Goal: Browse casually

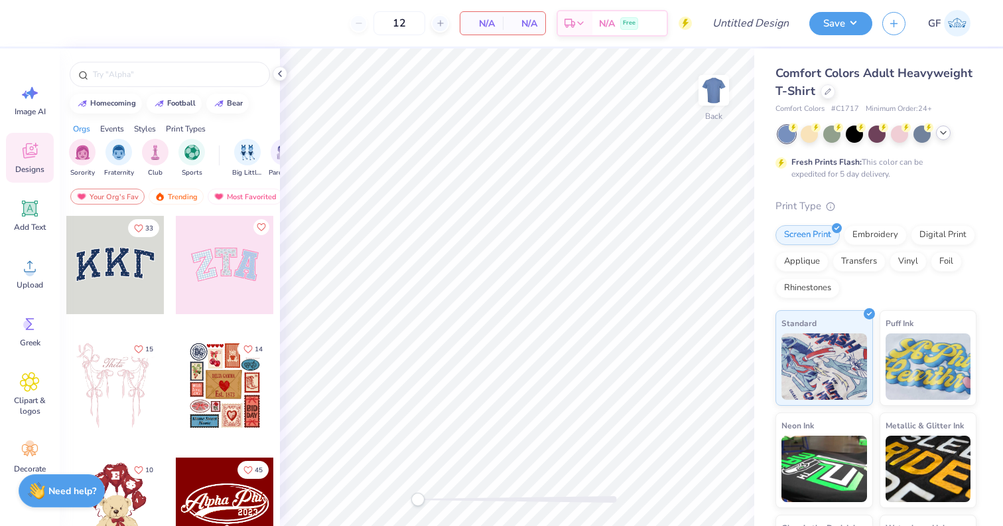
click at [944, 131] on icon at bounding box center [943, 132] width 11 height 11
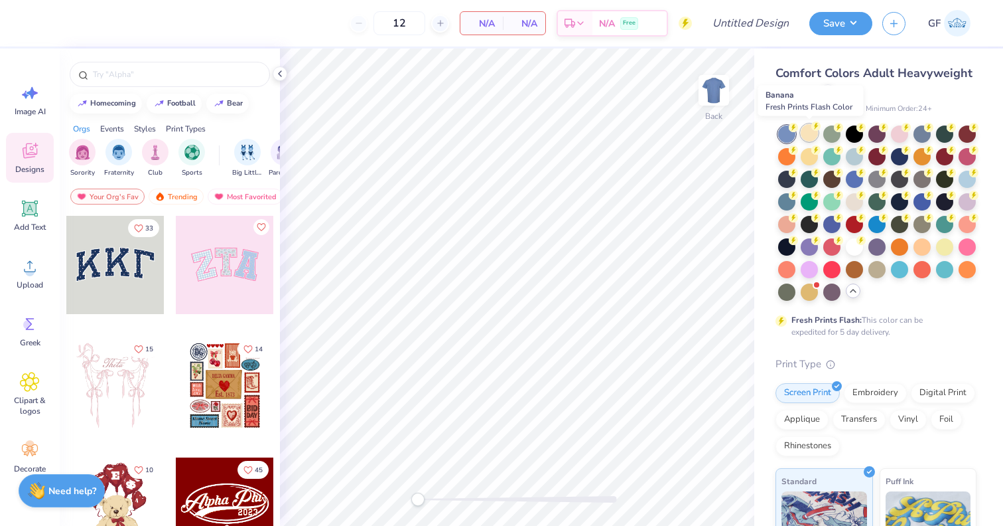
click at [807, 132] on div at bounding box center [809, 132] width 17 height 17
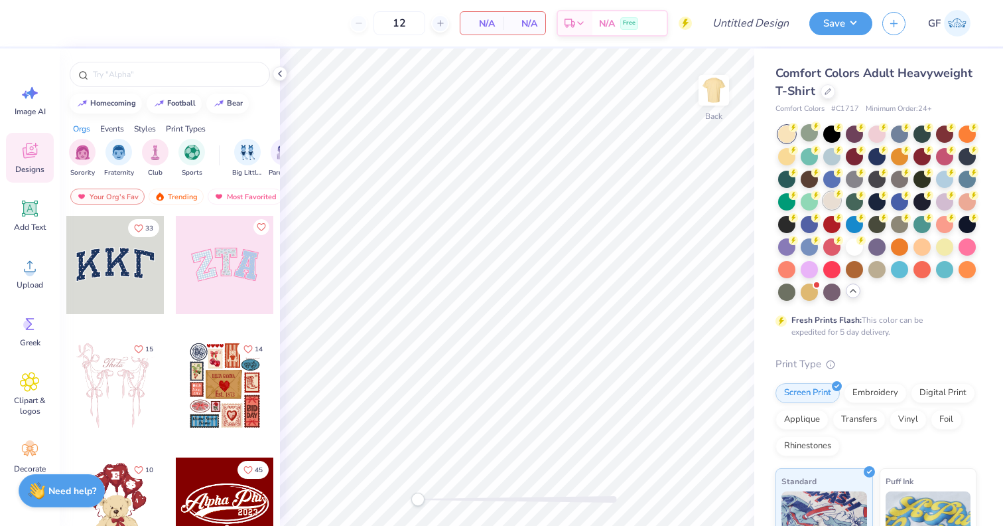
click at [834, 192] on icon at bounding box center [838, 193] width 9 height 9
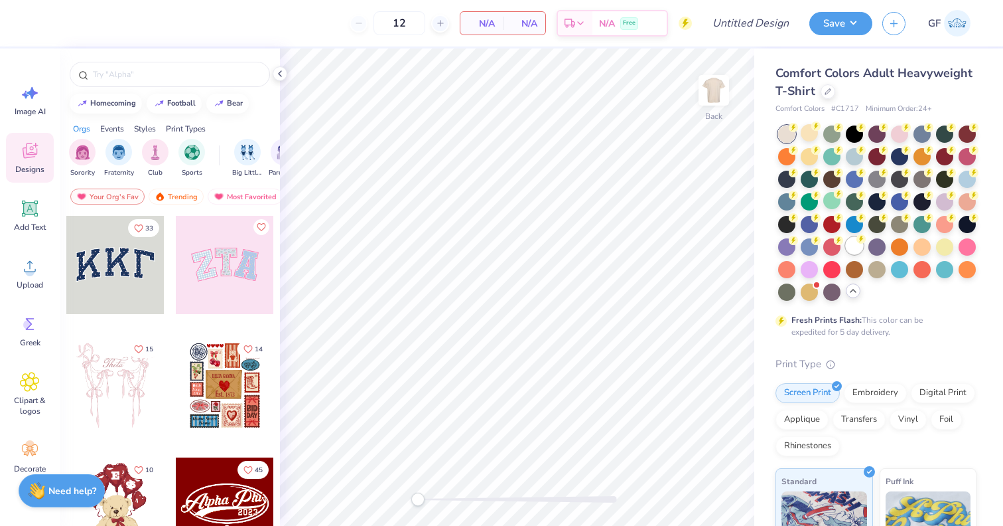
click at [857, 241] on icon at bounding box center [861, 238] width 9 height 9
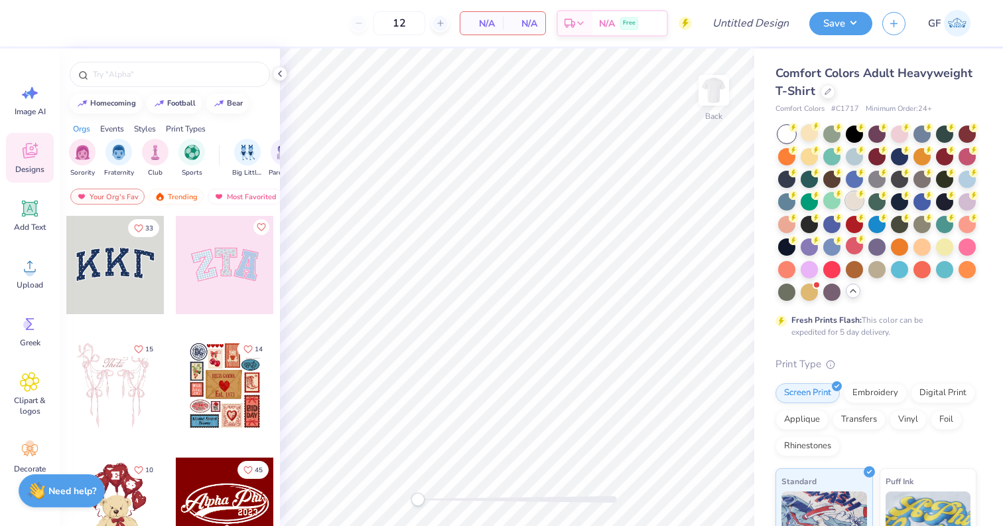
click at [853, 198] on div at bounding box center [854, 200] width 17 height 17
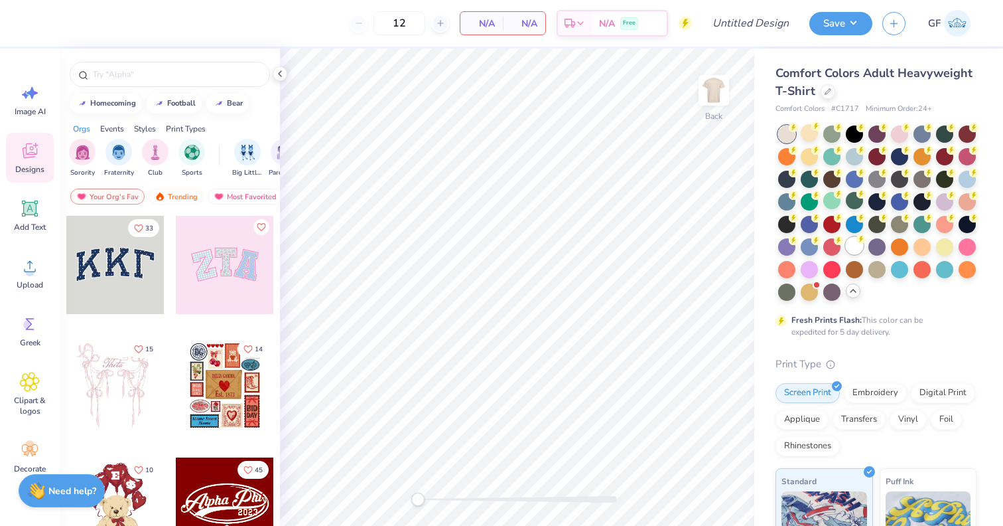
click at [853, 247] on div at bounding box center [854, 245] width 17 height 17
